Goal: Information Seeking & Learning: Learn about a topic

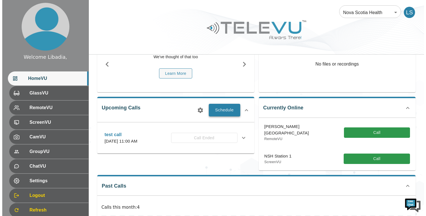
scroll to position [56, 0]
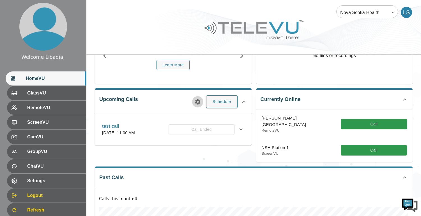
click at [198, 99] on icon "button" at bounding box center [197, 101] width 5 height 5
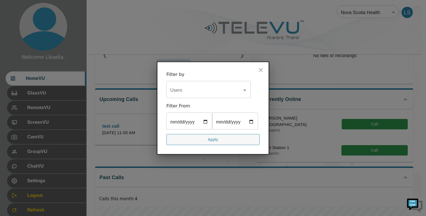
scroll to position [0, 0]
click at [245, 87] on icon "Open" at bounding box center [244, 90] width 7 height 7
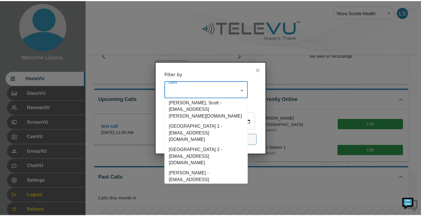
scroll to position [36, 0]
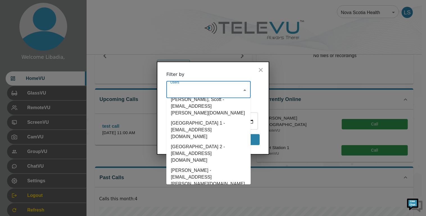
click at [195, 189] on li "Spence, Richard - [EMAIL_ADDRESS][PERSON_NAME][DOMAIN_NAME]" at bounding box center [208, 201] width 84 height 24
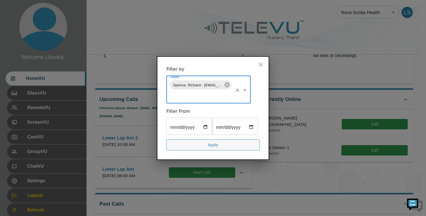
click at [207, 121] on input "date" at bounding box center [189, 127] width 46 height 16
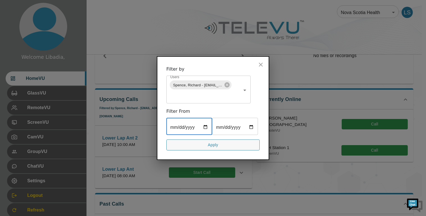
type input "[DATE]"
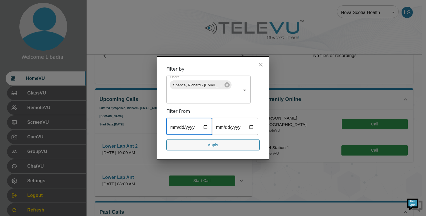
click at [212, 135] on input "date" at bounding box center [235, 127] width 46 height 16
type input "[DATE]"
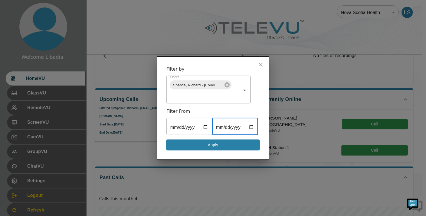
click at [216, 150] on button "Apply" at bounding box center [212, 144] width 93 height 11
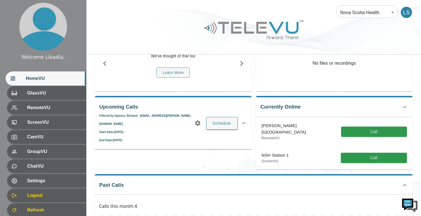
scroll to position [35, 0]
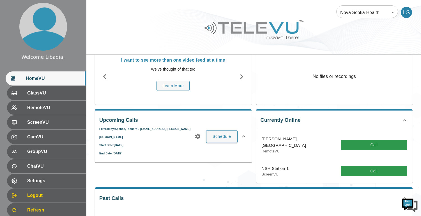
click at [198, 133] on icon "button" at bounding box center [198, 136] width 7 height 7
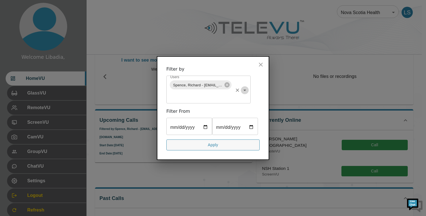
click at [243, 87] on icon "Open" at bounding box center [244, 90] width 7 height 7
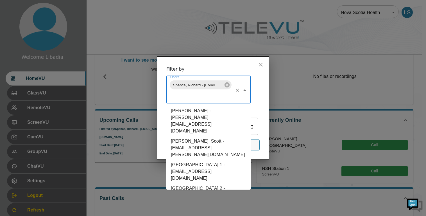
click at [195, 159] on li "[GEOGRAPHIC_DATA] 1 - [EMAIL_ADDRESS][DOMAIN_NAME]" at bounding box center [208, 171] width 84 height 24
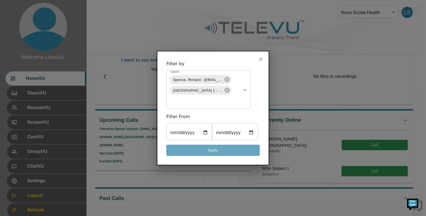
click at [216, 156] on button "Apply" at bounding box center [212, 150] width 93 height 11
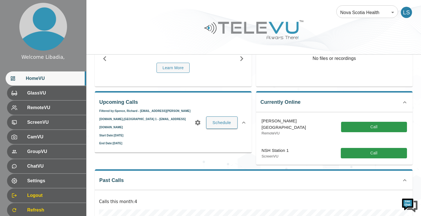
scroll to position [63, 0]
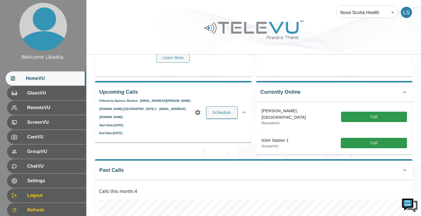
click at [198, 109] on icon "button" at bounding box center [197, 111] width 5 height 5
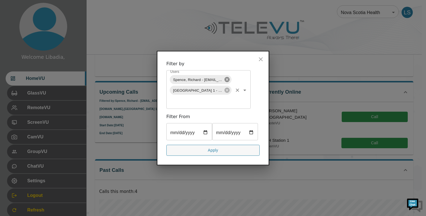
click at [227, 77] on icon at bounding box center [226, 79] width 5 height 5
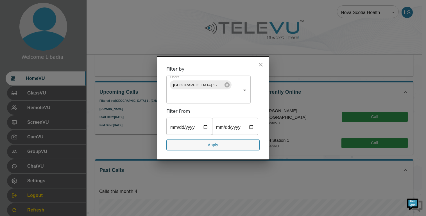
click at [209, 119] on input "[DATE]" at bounding box center [189, 127] width 46 height 16
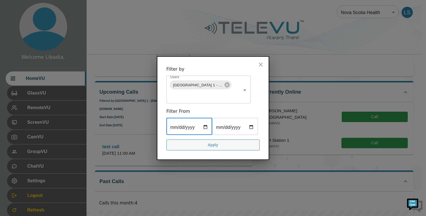
type input "[DATE]"
click at [244, 126] on div "[DATE] ​ [DATE] ​" at bounding box center [212, 127] width 93 height 16
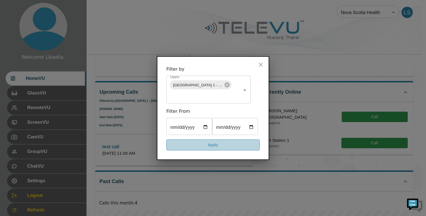
click at [214, 150] on button "Apply" at bounding box center [212, 144] width 93 height 11
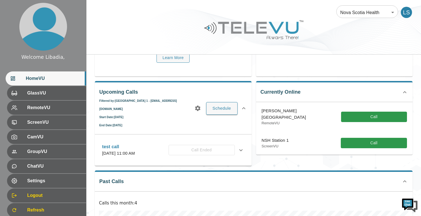
click at [199, 106] on icon "button" at bounding box center [197, 108] width 5 height 5
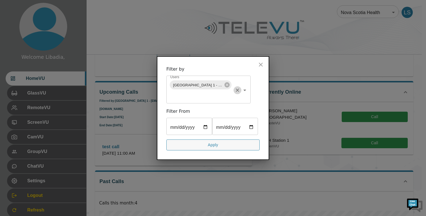
click at [236, 87] on icon "Clear" at bounding box center [237, 90] width 6 height 6
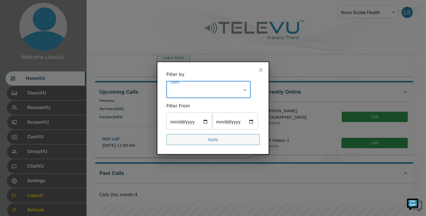
click at [262, 67] on icon "close" at bounding box center [260, 70] width 7 height 7
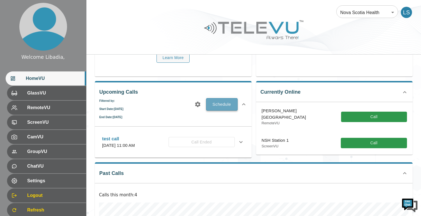
click at [224, 105] on button "Schedule" at bounding box center [221, 104] width 31 height 12
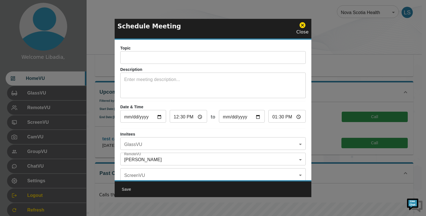
click at [302, 28] on icon at bounding box center [302, 25] width 6 height 6
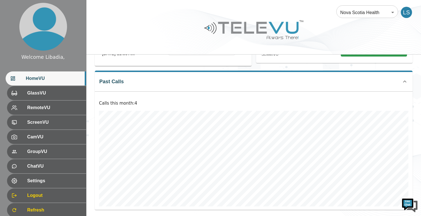
scroll to position [163, 0]
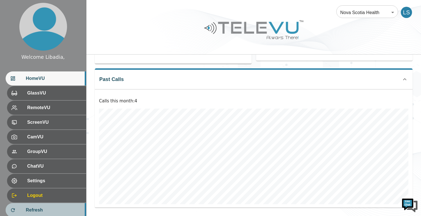
click at [32, 208] on span "Refresh" at bounding box center [54, 209] width 56 height 7
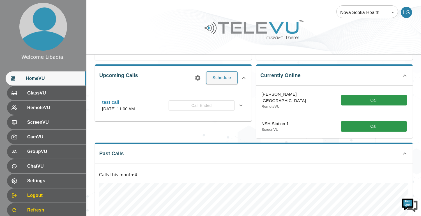
scroll to position [84, 0]
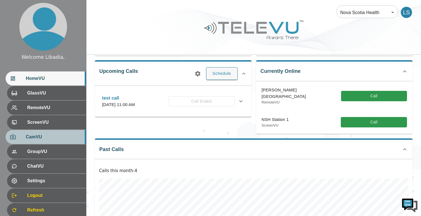
click at [26, 135] on span "CamVU" at bounding box center [54, 136] width 56 height 7
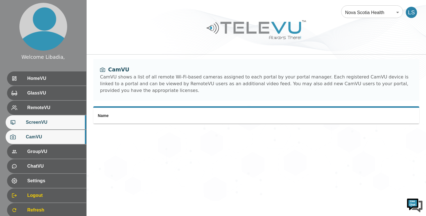
click at [31, 123] on span "ScreenVU" at bounding box center [54, 122] width 56 height 7
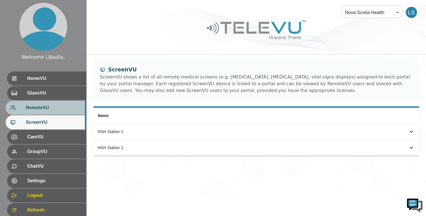
click at [37, 110] on span "RemoteVU" at bounding box center [54, 107] width 56 height 7
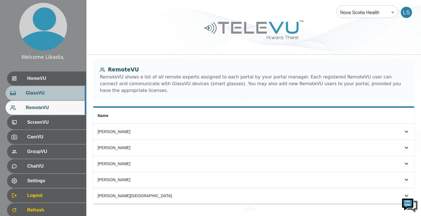
click at [36, 92] on span "GlassVU" at bounding box center [54, 93] width 56 height 7
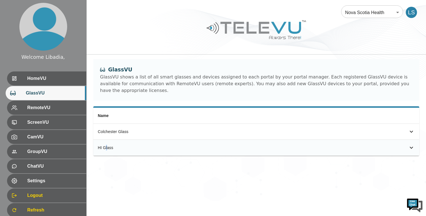
click at [106, 145] on div "HI Glass" at bounding box center [183, 148] width 170 height 6
click at [410, 144] on icon "simple table" at bounding box center [411, 147] width 7 height 7
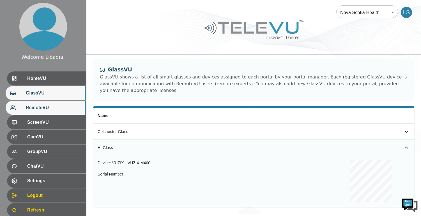
click at [43, 108] on span "RemoteVU" at bounding box center [54, 107] width 56 height 7
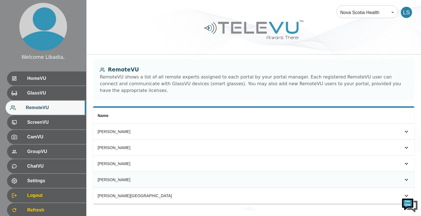
click at [403, 176] on icon "simple table" at bounding box center [406, 179] width 7 height 7
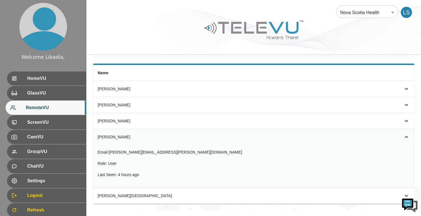
scroll to position [45, 0]
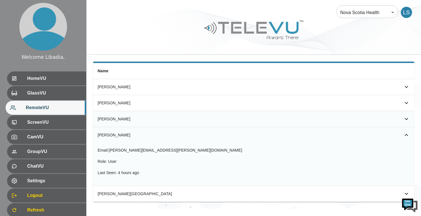
click at [407, 115] on icon "simple table" at bounding box center [406, 118] width 7 height 7
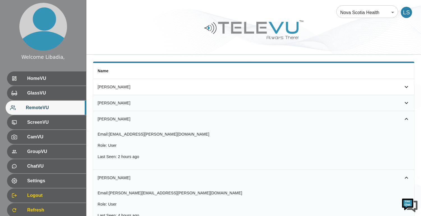
click at [407, 102] on icon "simple table" at bounding box center [406, 103] width 3 height 2
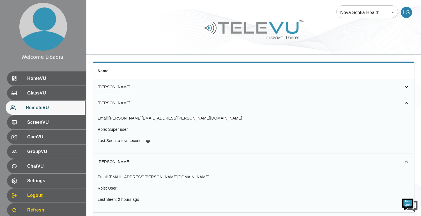
click at [406, 83] on icon "simple table" at bounding box center [406, 86] width 7 height 7
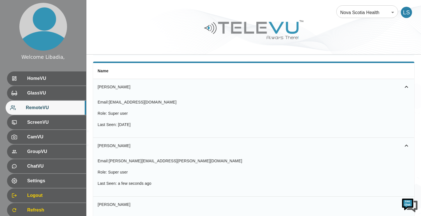
click at [405, 83] on icon "simple table" at bounding box center [406, 86] width 7 height 7
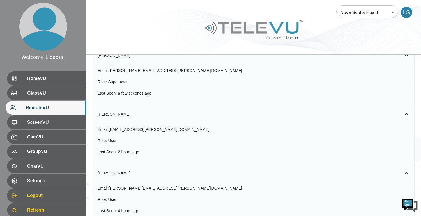
scroll to position [101, 0]
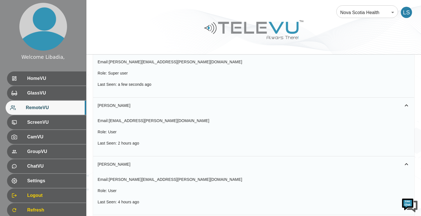
click at [405, 161] on icon "simple table" at bounding box center [406, 164] width 7 height 7
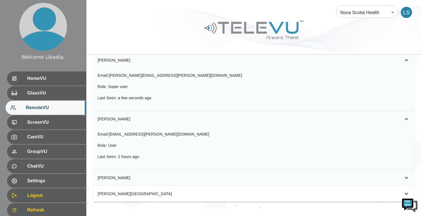
click at [407, 115] on icon "simple table" at bounding box center [406, 118] width 7 height 7
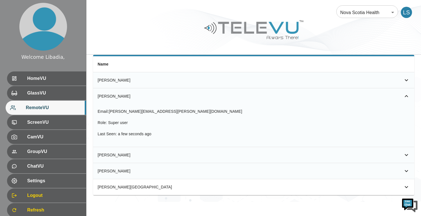
scroll to position [45, 0]
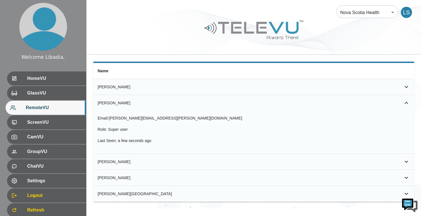
click at [406, 190] on icon "simple table" at bounding box center [406, 193] width 7 height 7
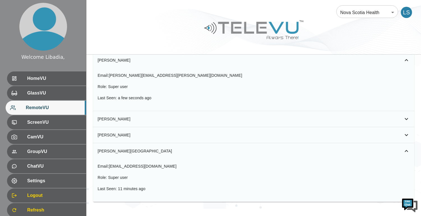
click at [406, 186] on div "Email : hossam.yassin@nshealth.ca Role : Super user Last Seen : 11 minutes ago" at bounding box center [254, 180] width 312 height 34
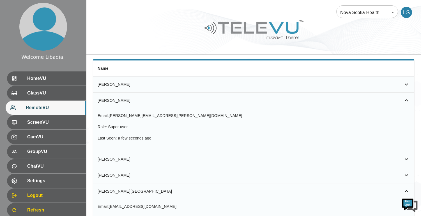
scroll to position [0, 0]
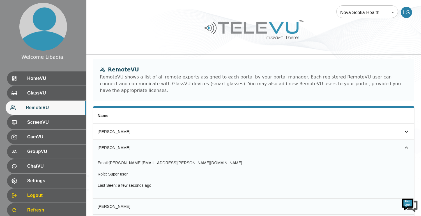
click at [407, 128] on icon "simple table" at bounding box center [406, 131] width 7 height 7
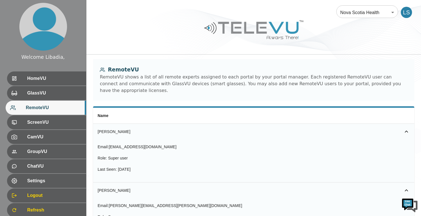
click at [407, 128] on icon "simple table" at bounding box center [406, 131] width 7 height 7
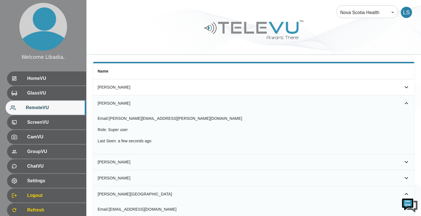
scroll to position [56, 0]
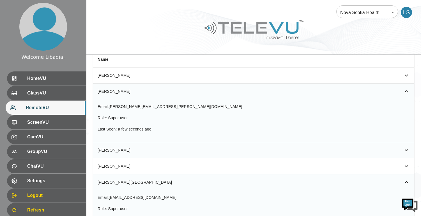
click at [407, 149] on icon "simple table" at bounding box center [406, 150] width 3 height 2
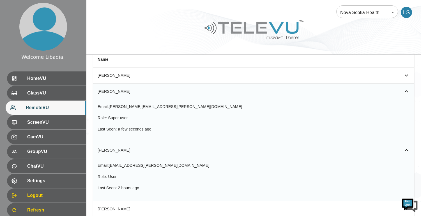
click at [407, 147] on icon "simple table" at bounding box center [406, 150] width 7 height 7
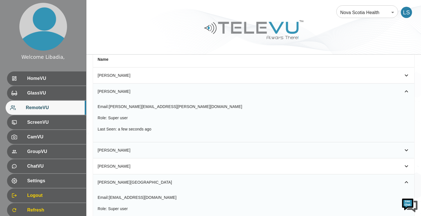
click at [405, 88] on icon "simple table" at bounding box center [406, 91] width 7 height 7
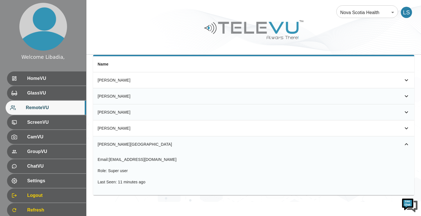
scroll to position [45, 0]
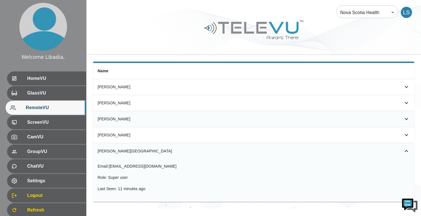
click at [407, 150] on icon "simple table" at bounding box center [406, 151] width 3 height 2
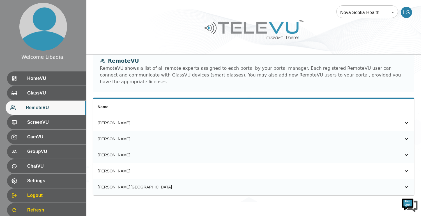
scroll to position [2, 0]
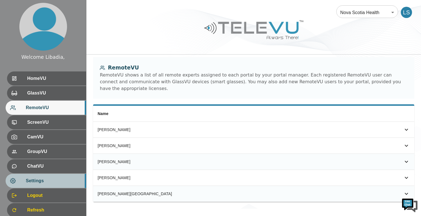
click at [37, 183] on span "Settings" at bounding box center [54, 180] width 56 height 7
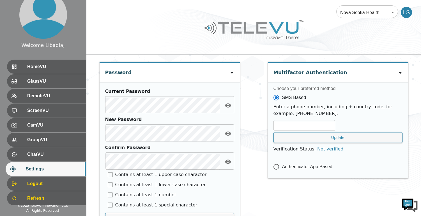
scroll to position [18, 0]
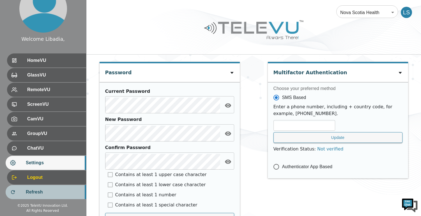
click at [33, 193] on span "Refresh" at bounding box center [54, 191] width 56 height 7
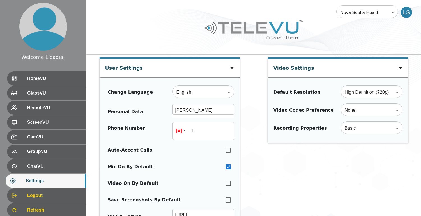
scroll to position [196, 0]
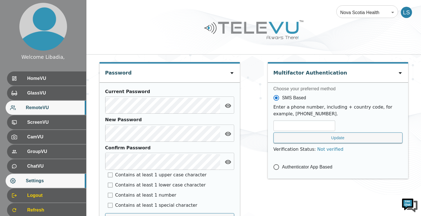
click at [39, 111] on div "RemoteVU" at bounding box center [46, 108] width 81 height 14
